Goal: Find contact information: Find contact information

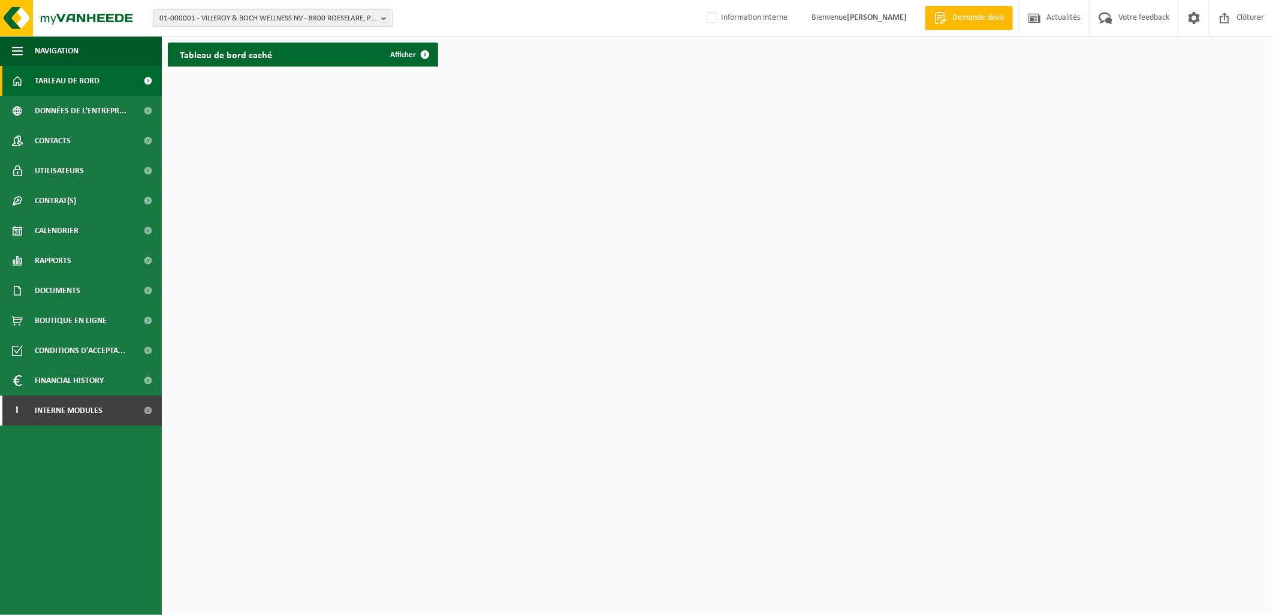
click at [177, 17] on span "01-000001 - VILLEROY & BOCH WELLNESS NV - 8800 ROESELARE, POPULIERSTRAAT 1" at bounding box center [267, 19] width 217 height 18
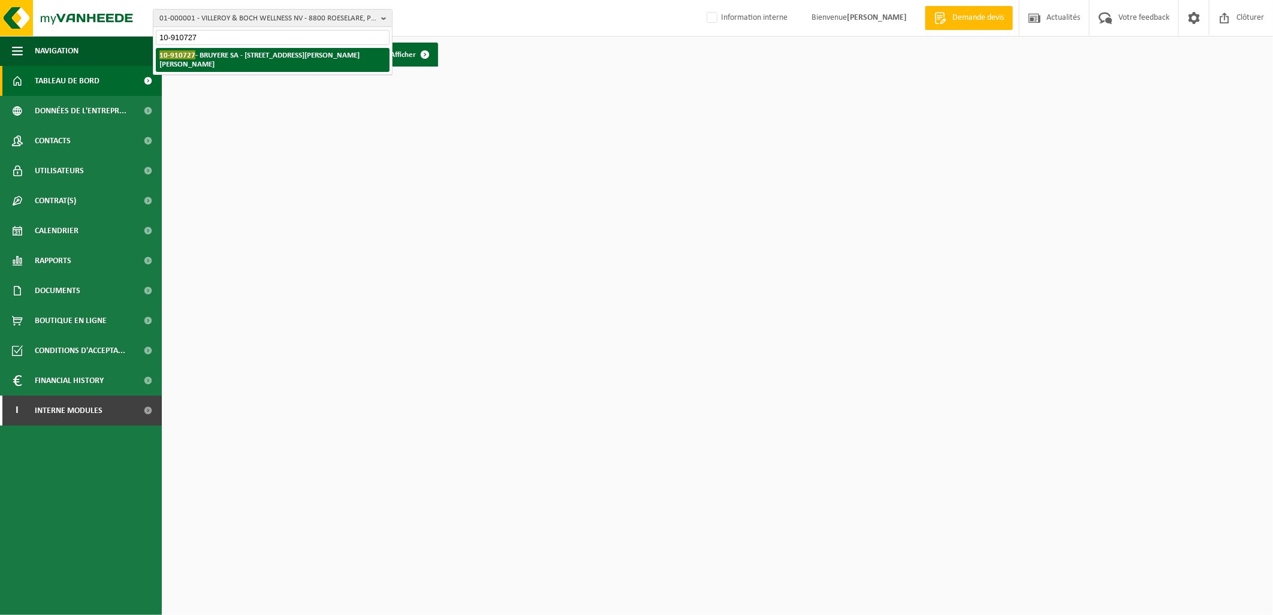
type input "10-910727"
click at [210, 68] on li "10-910727 - BRUYERE SA - 6041 GOSSELIES, RUE FRANÇOIS LÉON BRUYERRE 34" at bounding box center [273, 60] width 234 height 24
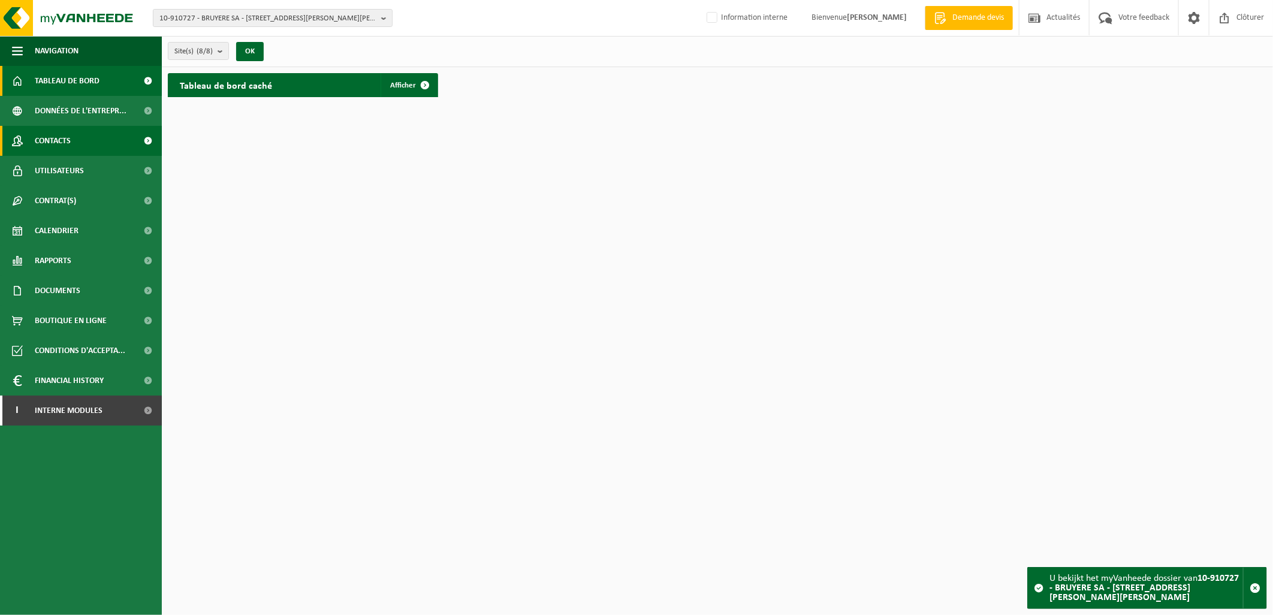
click at [125, 135] on link "Contacts" at bounding box center [81, 141] width 162 height 30
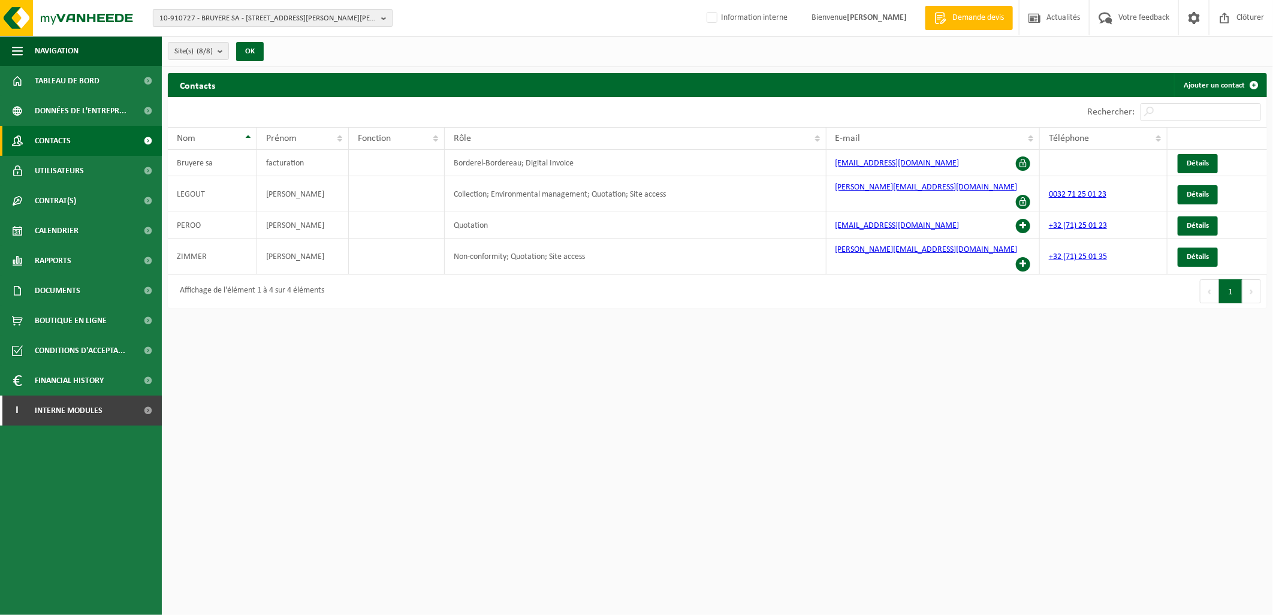
click at [261, 22] on span "10-910727 - BRUYERE SA - [STREET_ADDRESS][PERSON_NAME][PERSON_NAME]" at bounding box center [267, 19] width 217 height 18
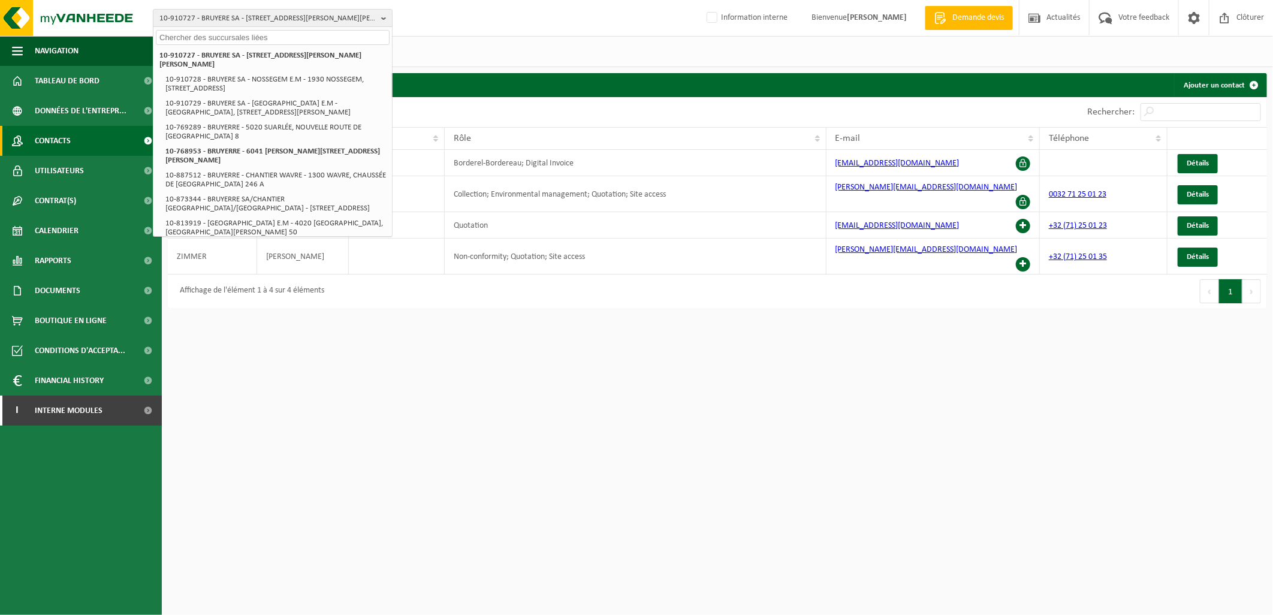
click at [260, 34] on input "text" at bounding box center [273, 37] width 234 height 15
click at [225, 26] on span "10-910727 - BRUYERE SA - 6041 GOSSELIES, RUE FRANÇOIS LÉON BRUYERRE 34" at bounding box center [267, 19] width 217 height 18
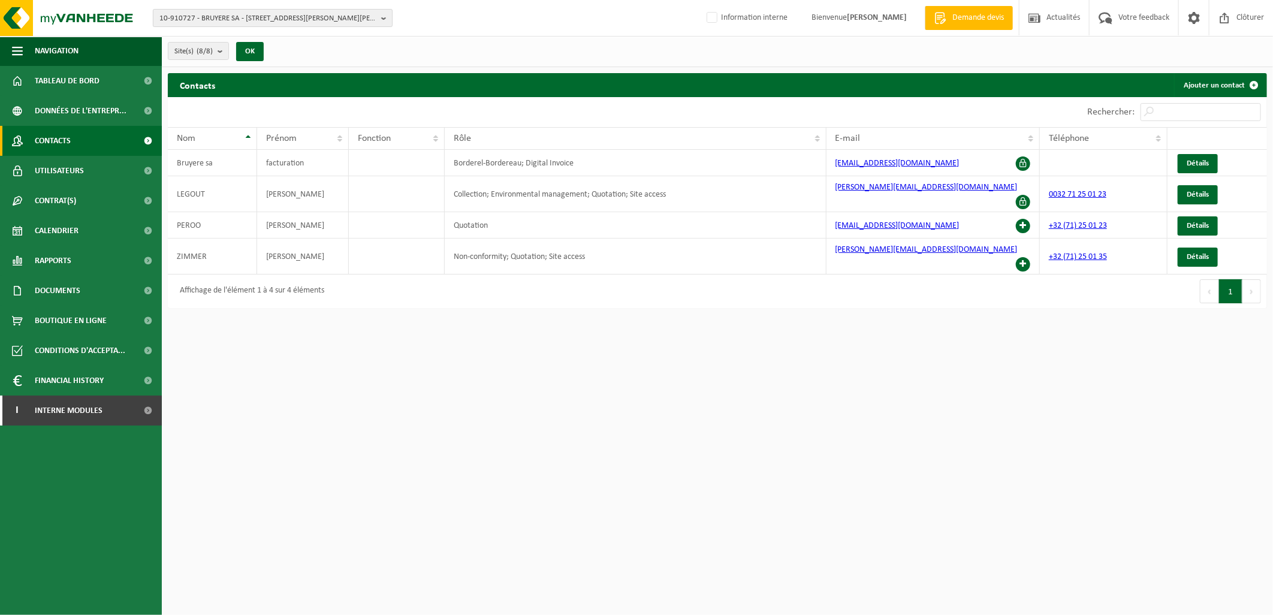
click at [219, 19] on span "10-910727 - BRUYERE SA - 6041 GOSSELIES, RUE FRANÇOIS LÉON BRUYERRE 34" at bounding box center [267, 19] width 217 height 18
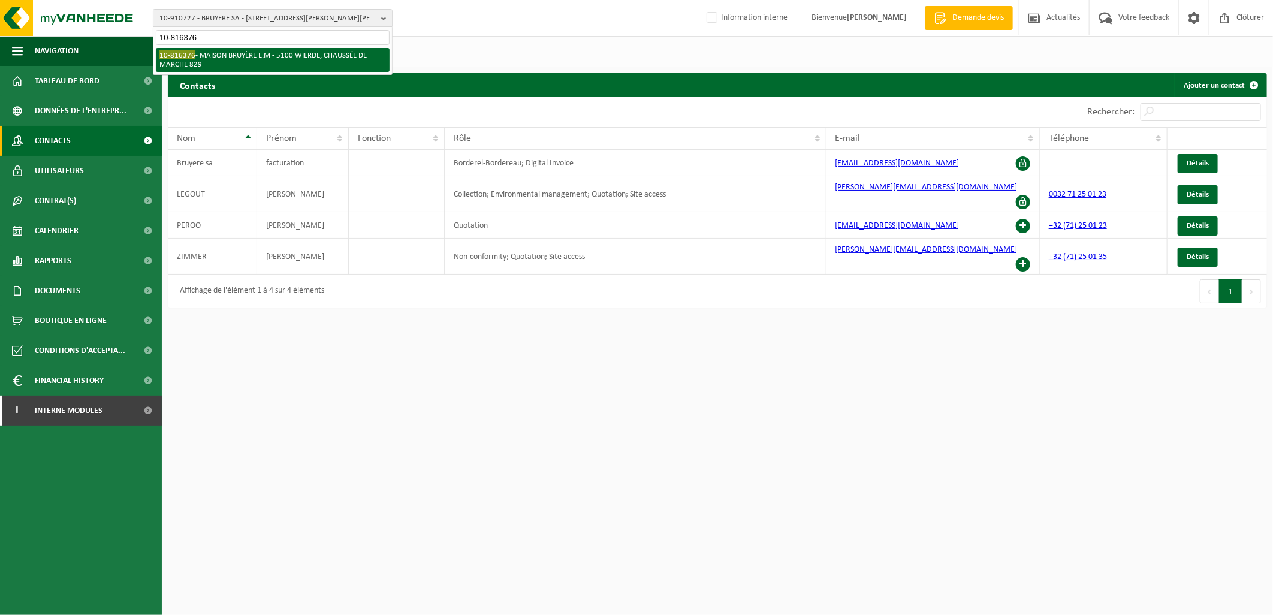
type input "10-816376"
click at [242, 58] on li "10-816376 - MAISON BRUYÈRE E.M - 5100 WIERDE, CHAUSSÉE DE MARCHE 829" at bounding box center [273, 60] width 234 height 24
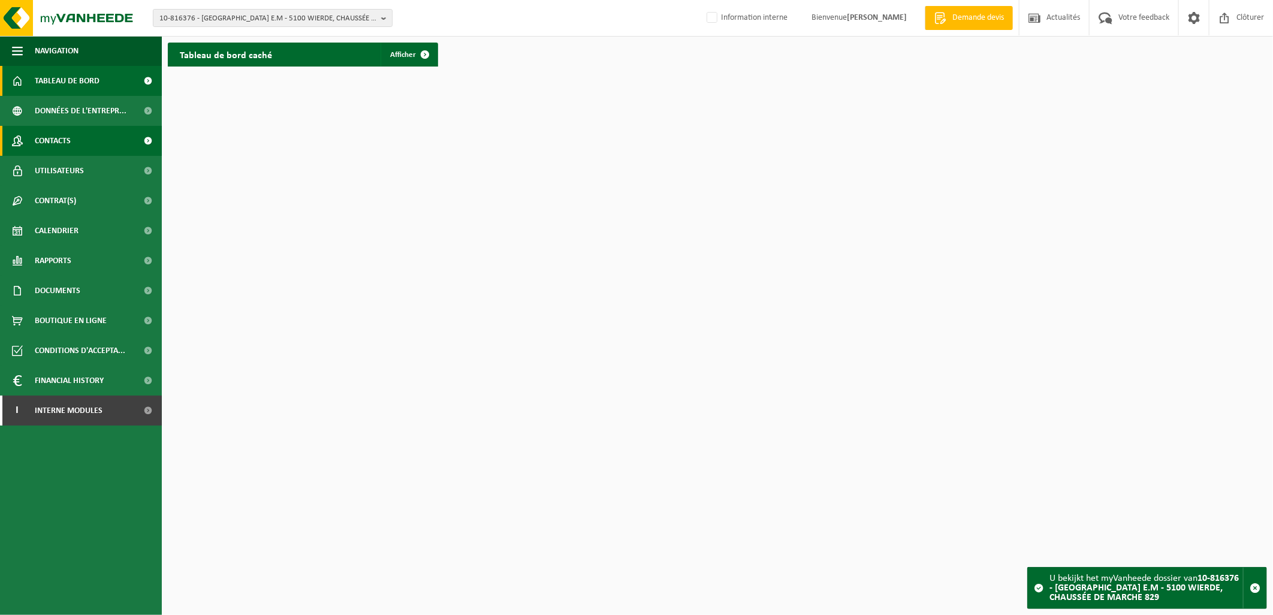
click at [71, 132] on link "Contacts" at bounding box center [81, 141] width 162 height 30
